Goal: Task Accomplishment & Management: Manage account settings

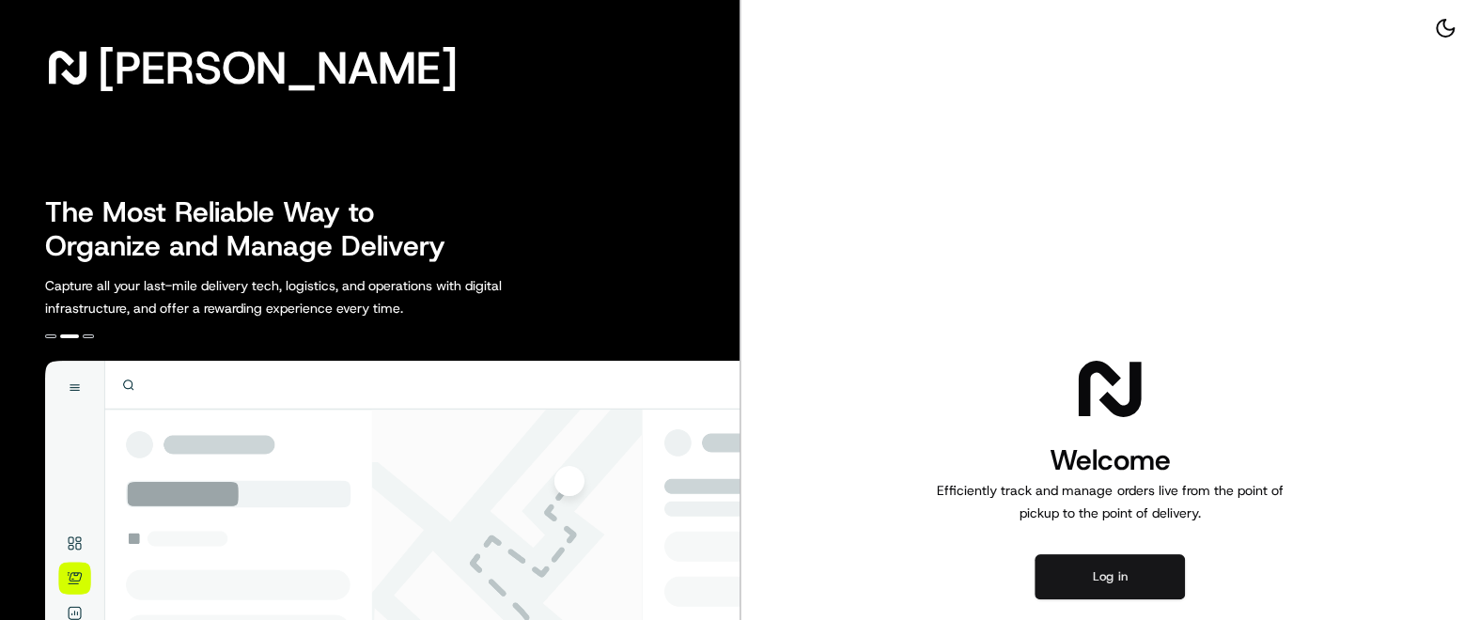
click at [1070, 587] on button "Log in" at bounding box center [1110, 577] width 150 height 45
